Goal: Information Seeking & Learning: Learn about a topic

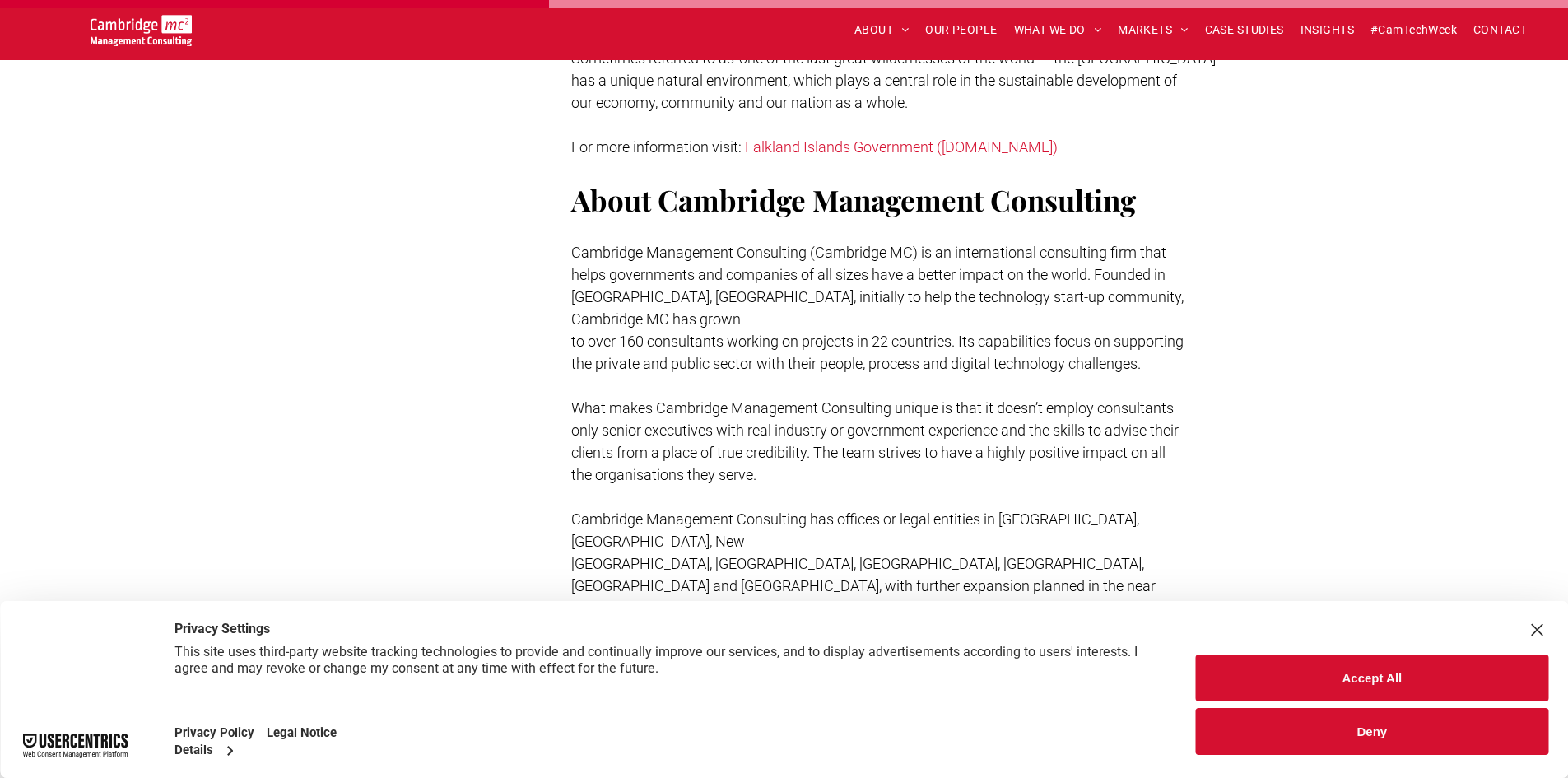
scroll to position [1317, 0]
click at [1316, 672] on button "Accept All" at bounding box center [1371, 677] width 352 height 47
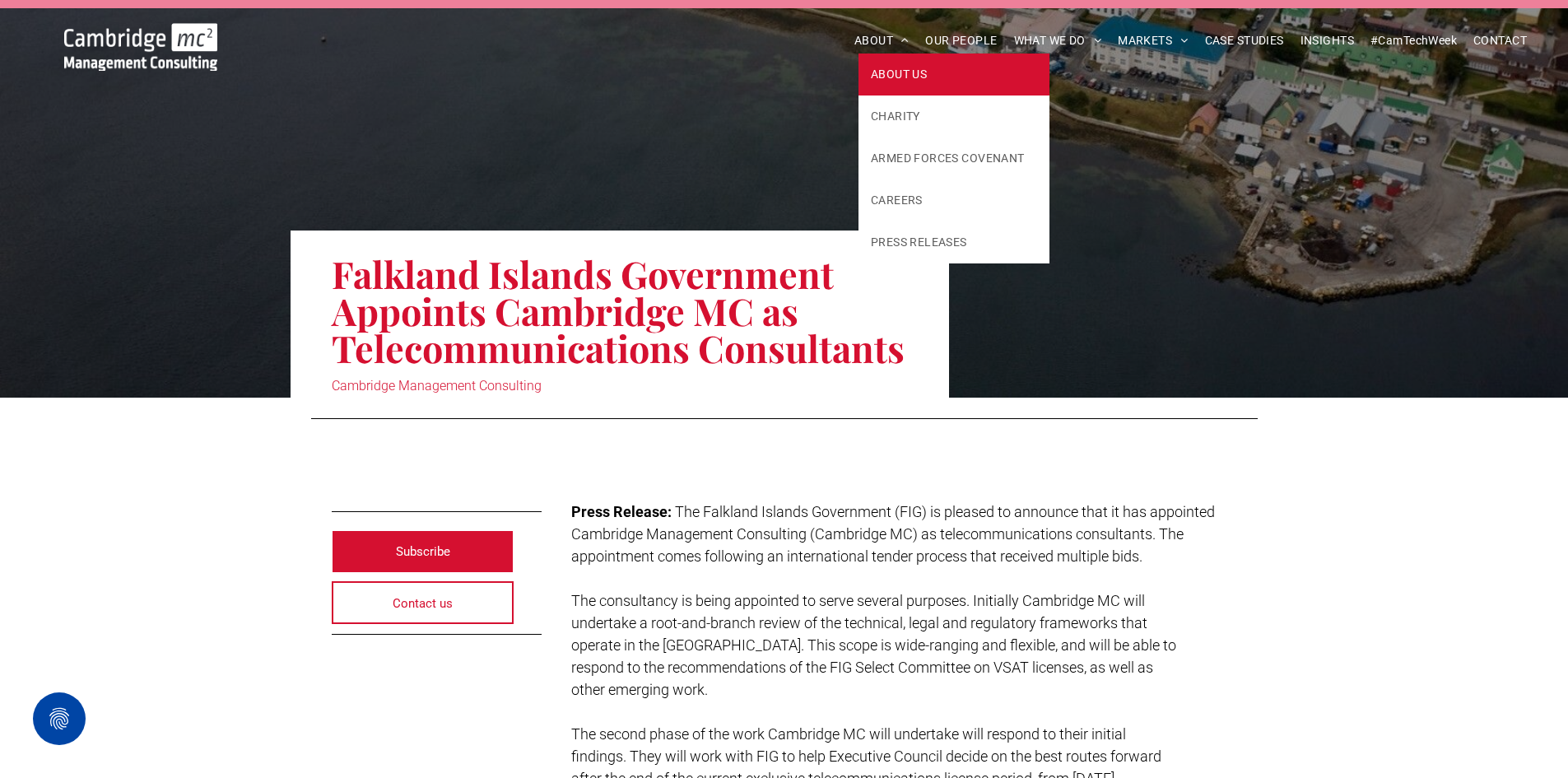
click at [885, 64] on link "ABOUT US" at bounding box center [954, 75] width 191 height 42
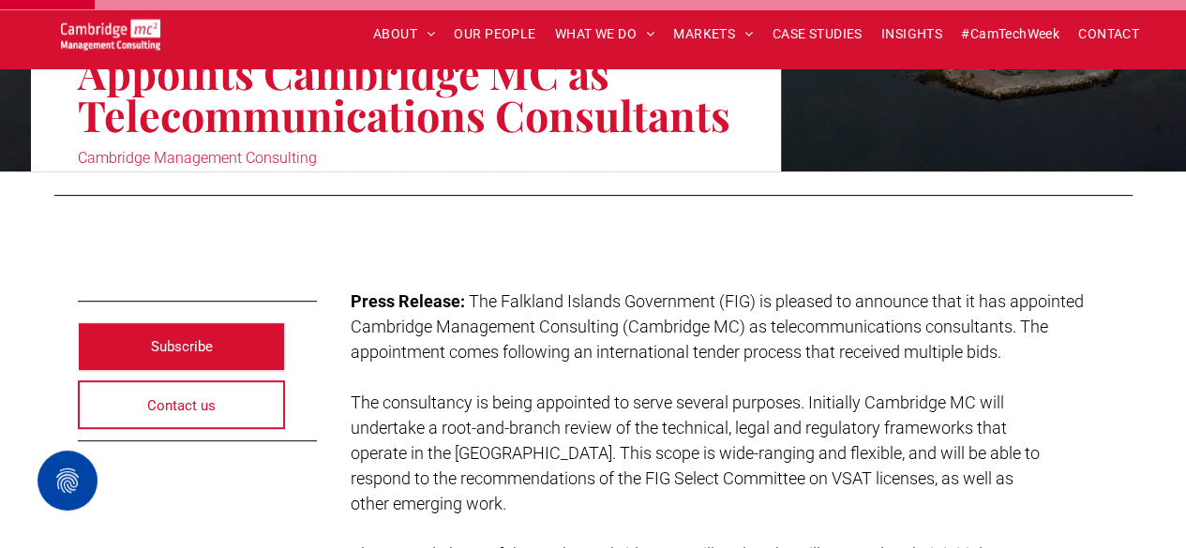
scroll to position [656, 0]
